Goal: Find specific fact: Find specific fact

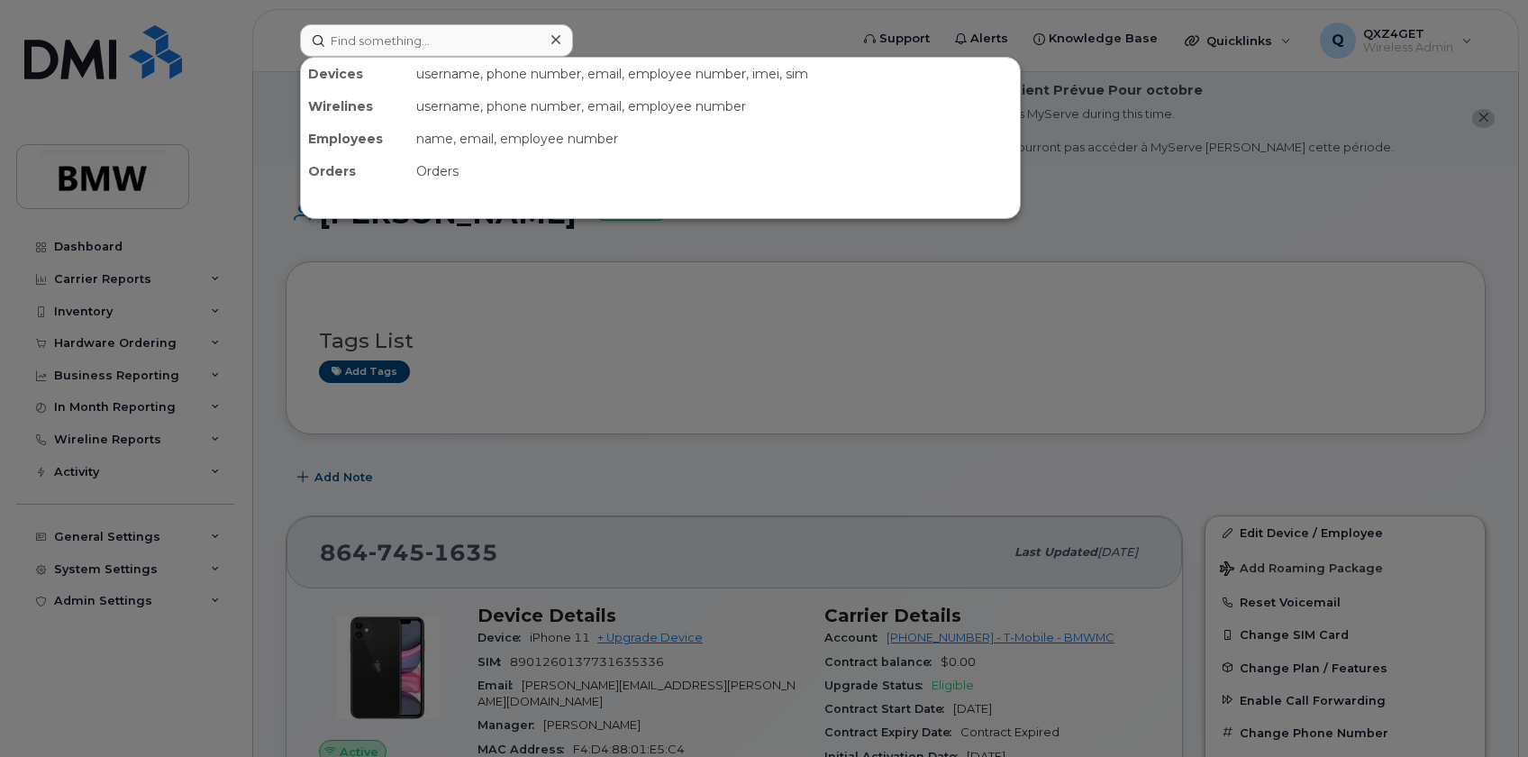
scroll to position [245, 0]
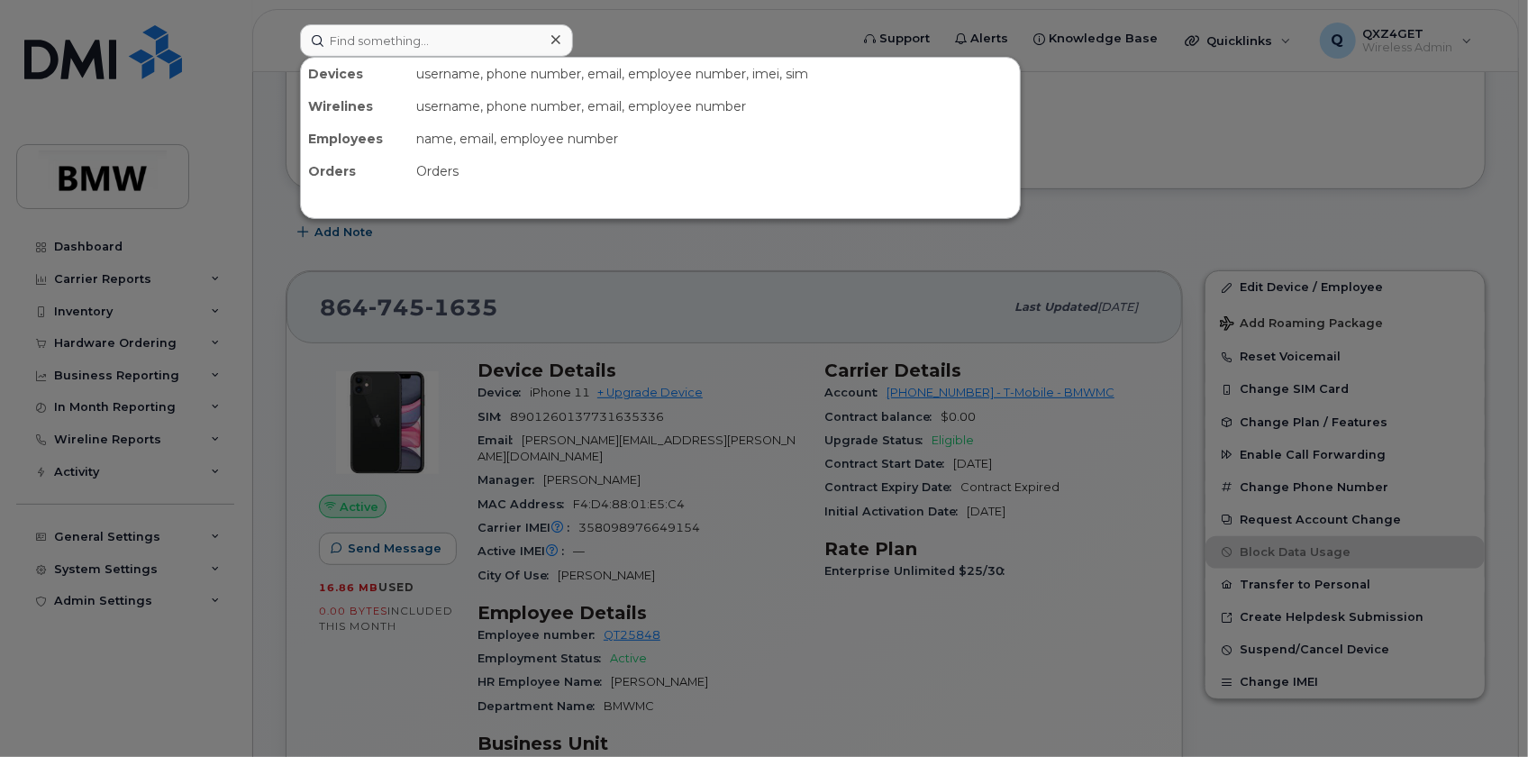
click at [441, 27] on input at bounding box center [436, 40] width 273 height 32
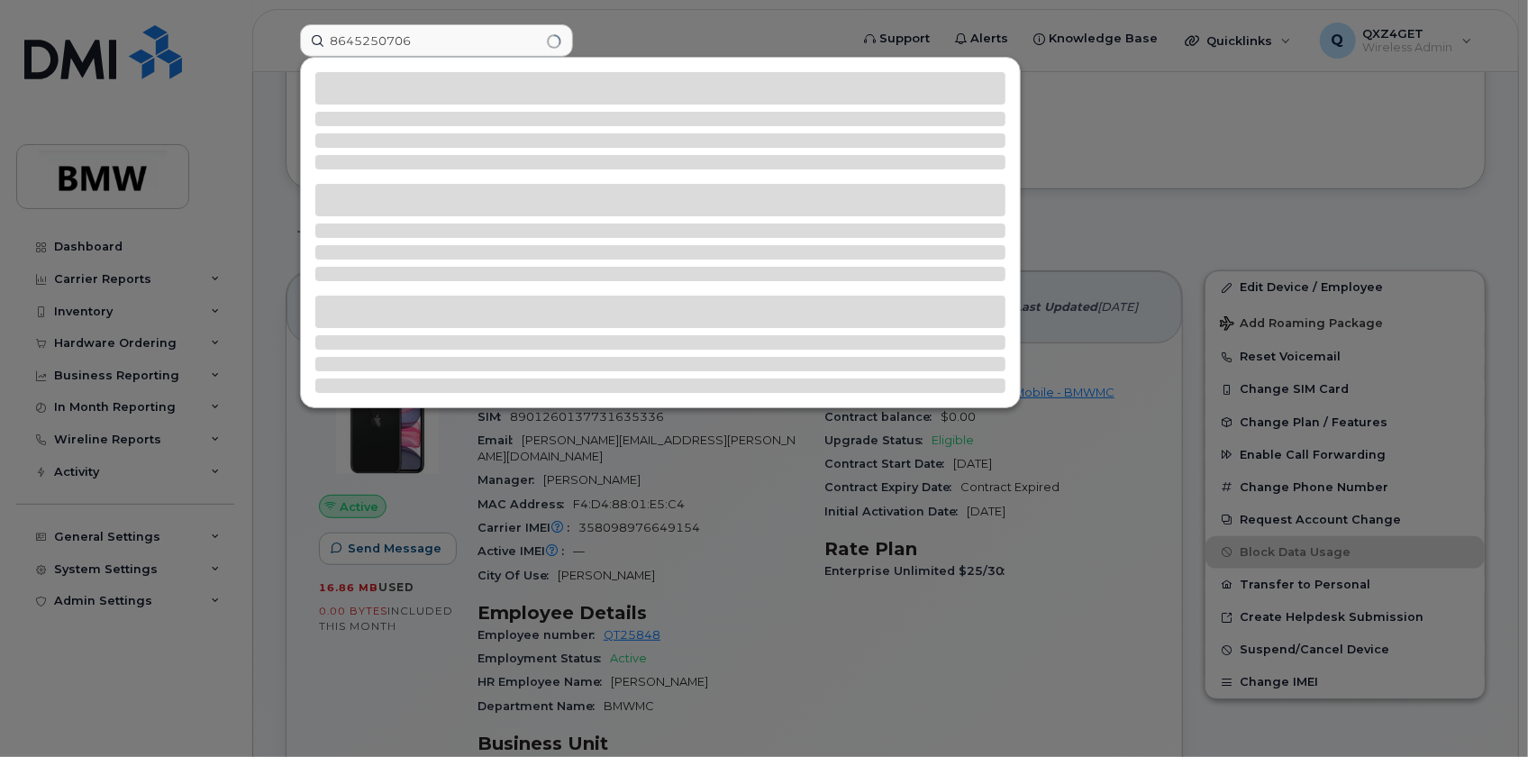
type input "8645250706"
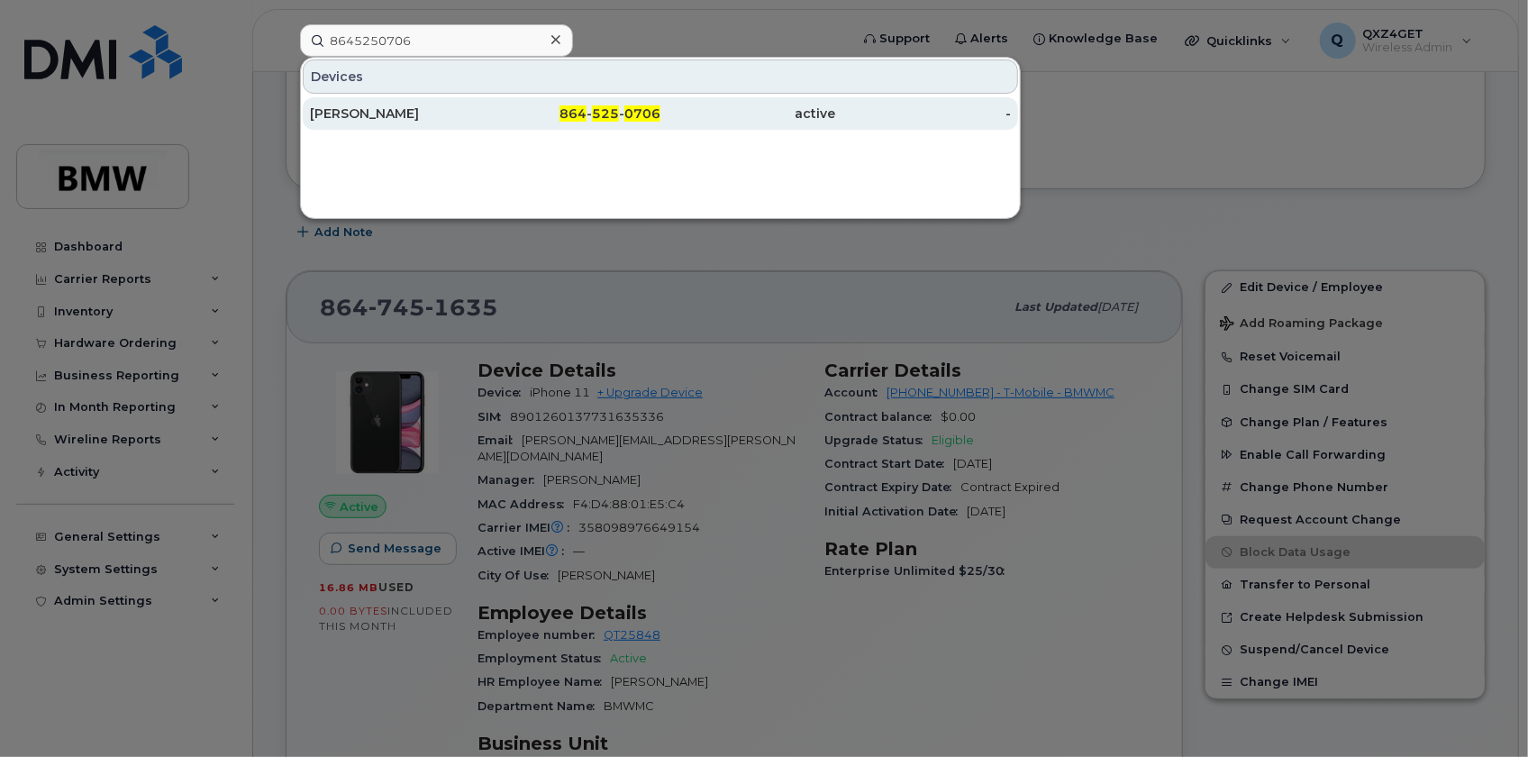
click at [376, 103] on div "[PERSON_NAME]" at bounding box center [398, 113] width 176 height 32
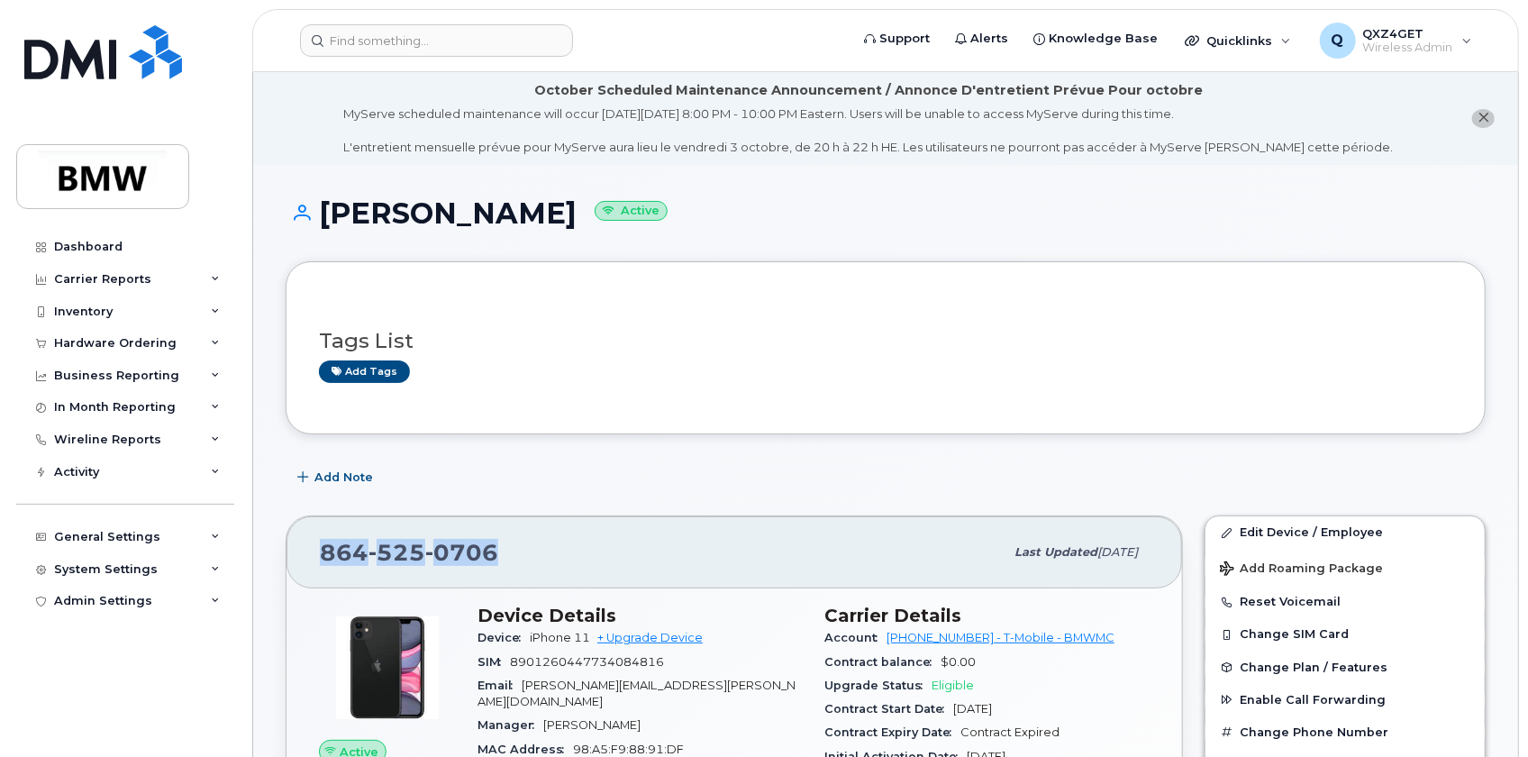
drag, startPoint x: 523, startPoint y: 543, endPoint x: 318, endPoint y: 555, distance: 204.9
click at [318, 555] on div "864 525 0706 Last updated Aug 13, 2025" at bounding box center [735, 552] width 896 height 72
drag, startPoint x: 321, startPoint y: 554, endPoint x: 469, endPoint y: 566, distance: 148.3
copy span "864 525 0706"
